Goal: Task Accomplishment & Management: Manage account settings

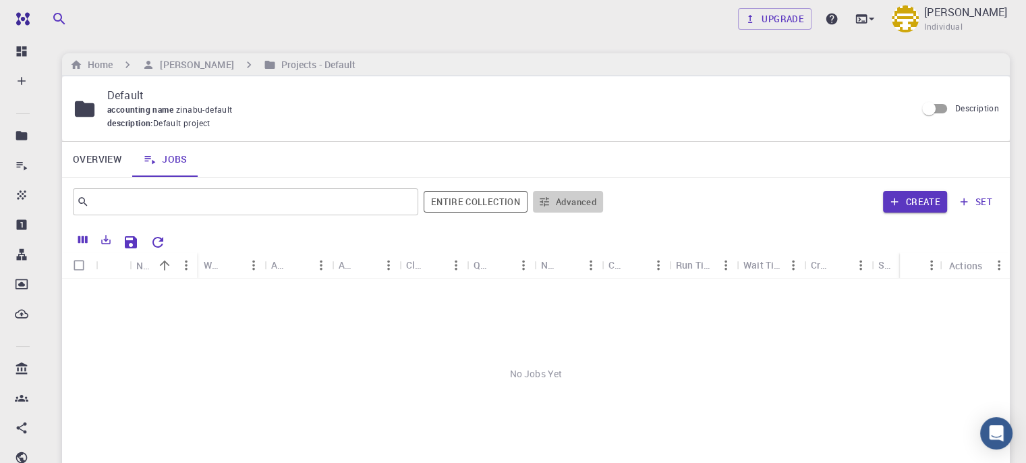
click at [569, 206] on button "Advanced" at bounding box center [568, 202] width 70 height 22
click at [569, 206] on div at bounding box center [513, 231] width 1026 height 463
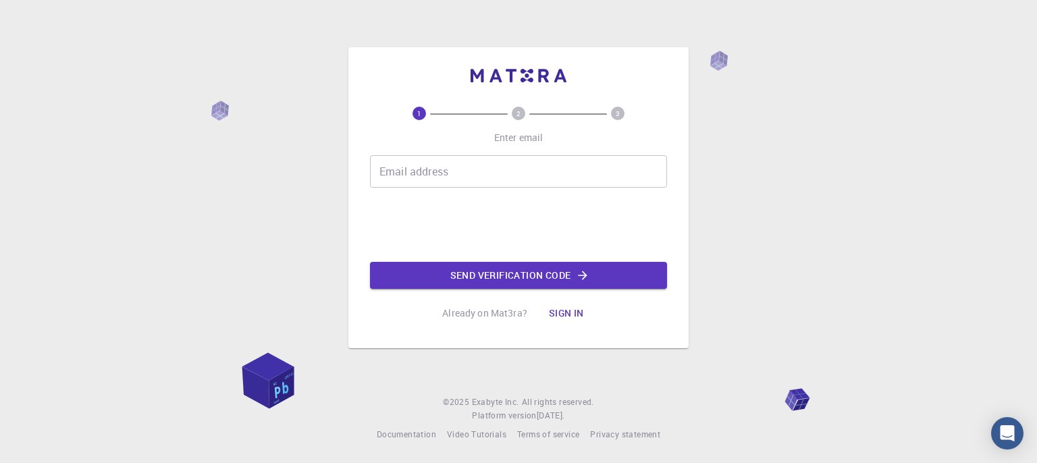
click at [407, 175] on input "Email address" at bounding box center [518, 171] width 297 height 32
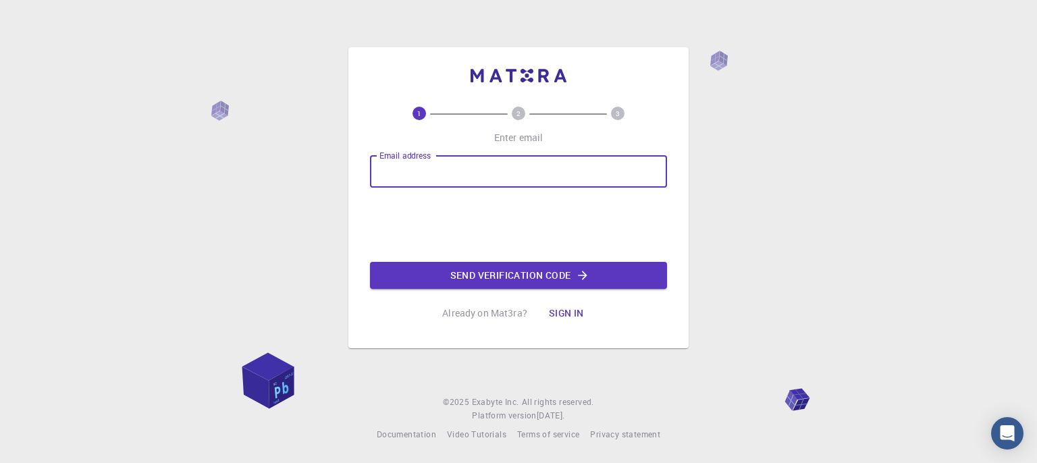
type input "zinabu"
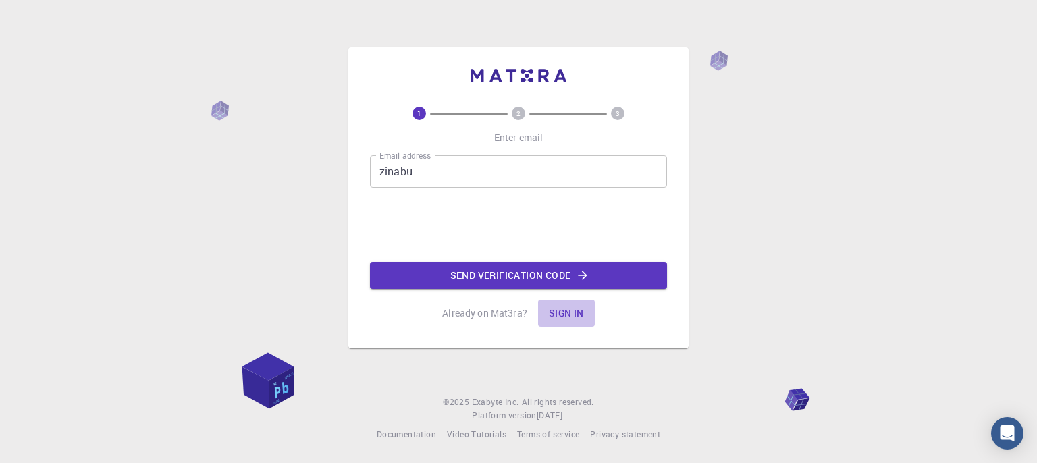
click at [578, 313] on button "Sign in" at bounding box center [566, 313] width 57 height 27
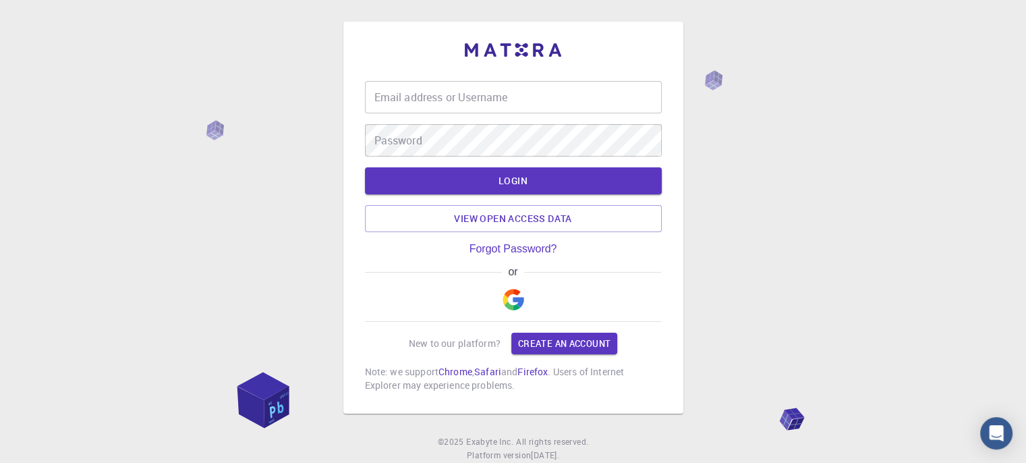
type input "zinabu"
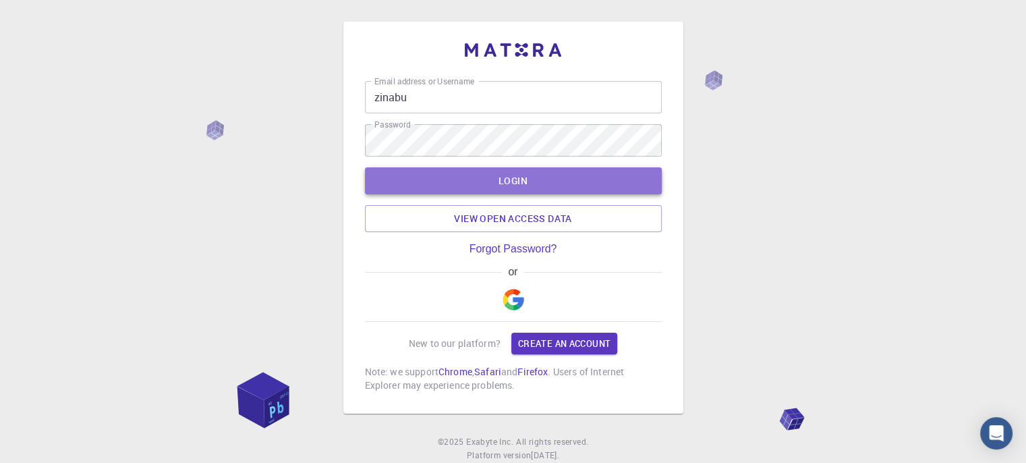
click at [537, 176] on button "LOGIN" at bounding box center [513, 180] width 297 height 27
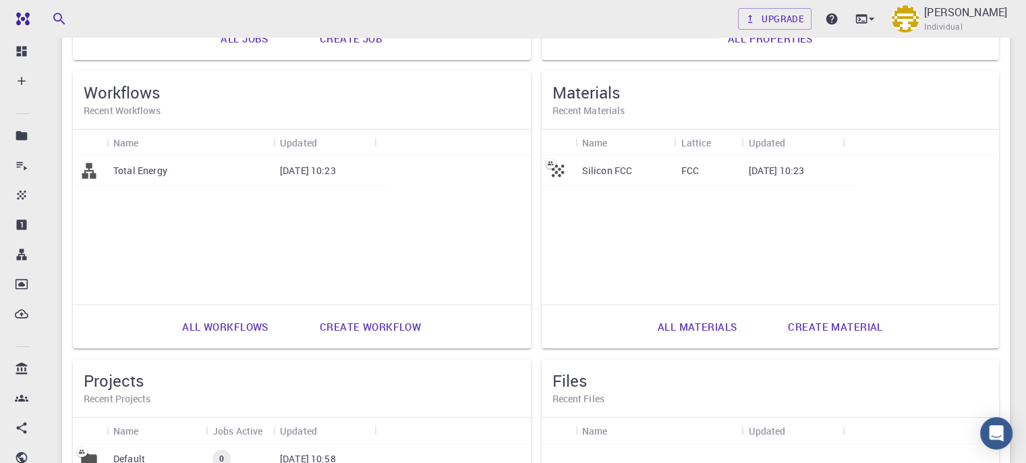
scroll to position [369, 0]
